Goal: Transaction & Acquisition: Purchase product/service

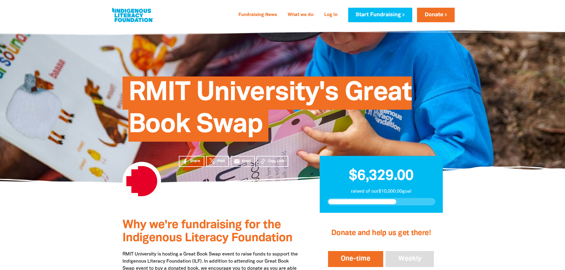
scroll to position [89, 0]
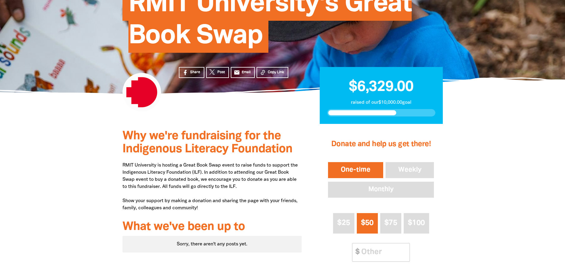
click at [349, 170] on button "One-time" at bounding box center [355, 170] width 57 height 18
click at [367, 252] on input "Other Amount" at bounding box center [383, 252] width 52 height 18
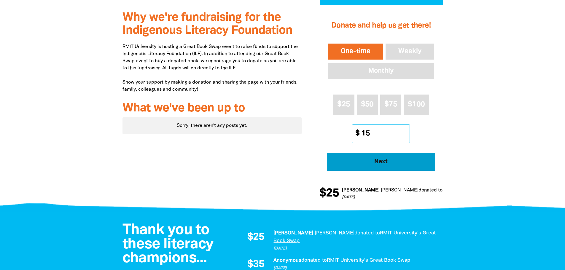
type input "15"
click at [393, 162] on span "Next" at bounding box center [381, 162] width 92 height 6
select select "AU"
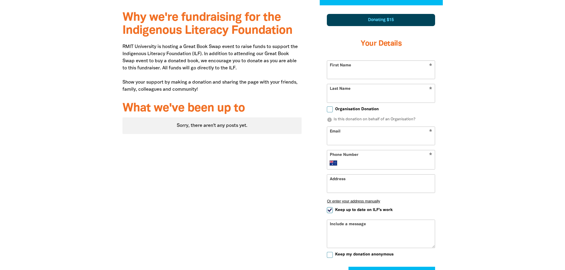
scroll to position [206, 0]
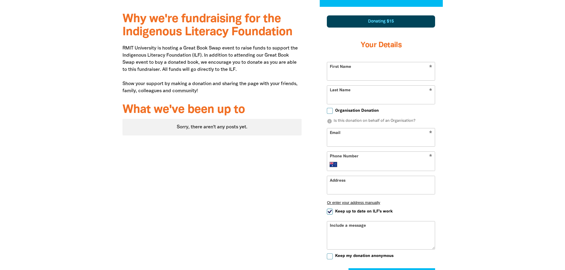
click at [350, 74] on input "First Name" at bounding box center [381, 71] width 108 height 18
type input "[PERSON_NAME]"
click at [355, 94] on input "Last Name" at bounding box center [381, 95] width 108 height 18
type input "[PERSON_NAME]"
click at [347, 138] on input "Email" at bounding box center [381, 137] width 108 height 18
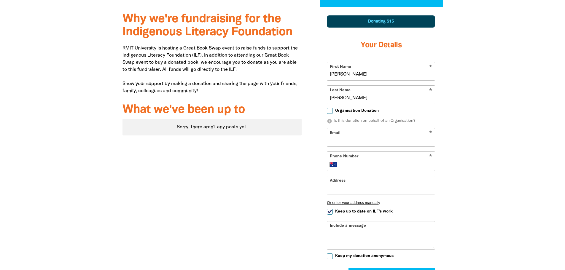
type input "[EMAIL_ADDRESS][PERSON_NAME][DOMAIN_NAME]"
click at [352, 161] on input "Phone Number" at bounding box center [386, 164] width 91 height 7
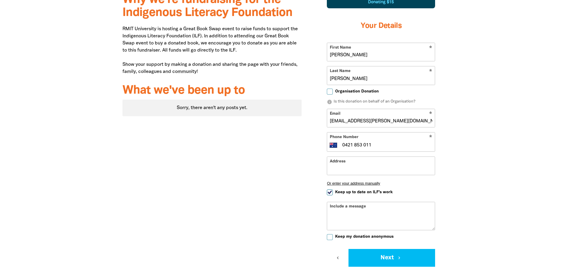
scroll to position [236, 0]
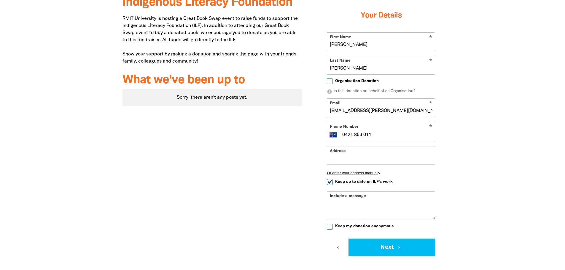
type input "0421 853 011"
click at [327, 182] on input "Keep up to date on ILF's work" at bounding box center [330, 182] width 6 height 6
checkbox input "false"
click at [351, 153] on input "Address" at bounding box center [381, 155] width 108 height 18
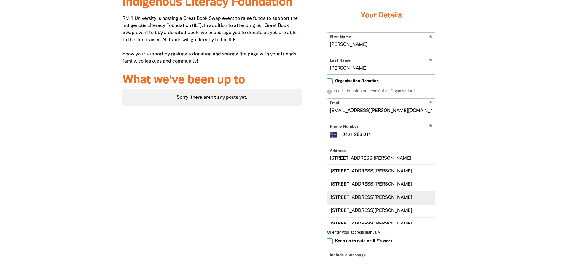
click at [368, 196] on div "[STREET_ADDRESS][PERSON_NAME]" at bounding box center [381, 197] width 108 height 13
type input "[STREET_ADDRESS][PERSON_NAME]"
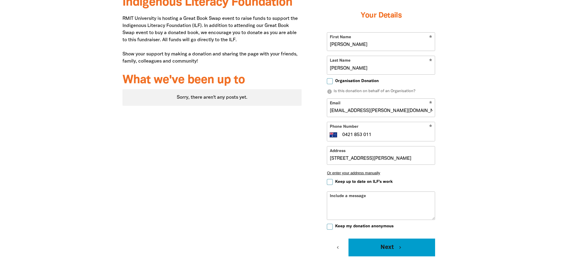
click at [399, 246] on icon "chevron_right" at bounding box center [399, 247] width 5 height 5
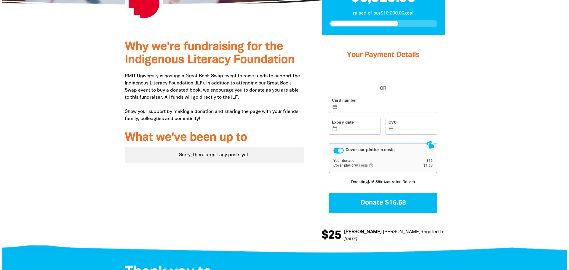
scroll to position [171, 0]
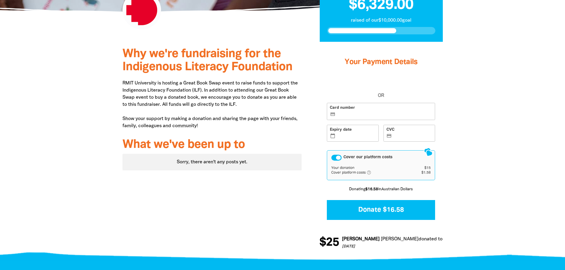
click at [350, 117] on iframe at bounding box center [383, 114] width 95 height 5
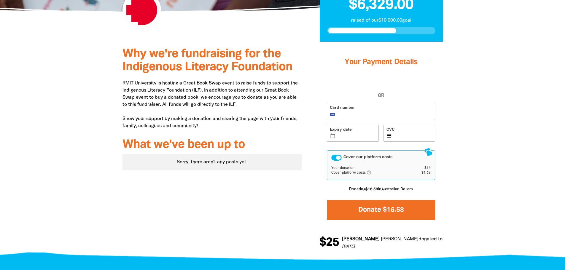
click at [408, 212] on button "Donate $16.58" at bounding box center [381, 210] width 108 height 20
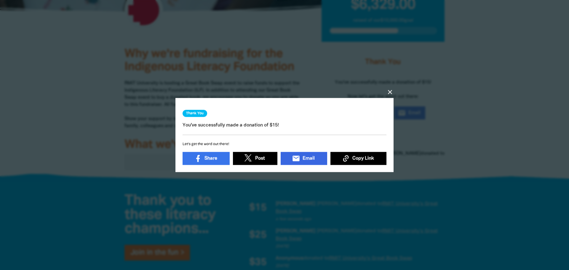
click at [304, 155] on span "Email" at bounding box center [309, 158] width 12 height 7
